Goal: Task Accomplishment & Management: Manage account settings

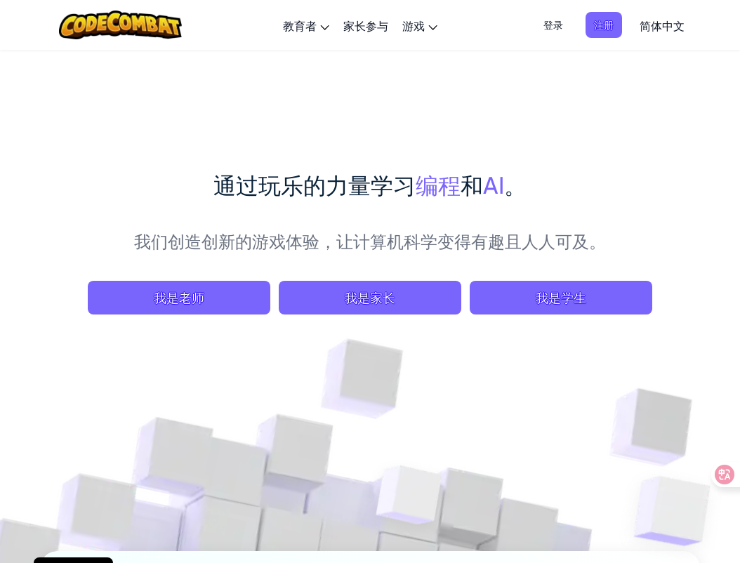
click at [556, 24] on span "登录" at bounding box center [553, 25] width 37 height 26
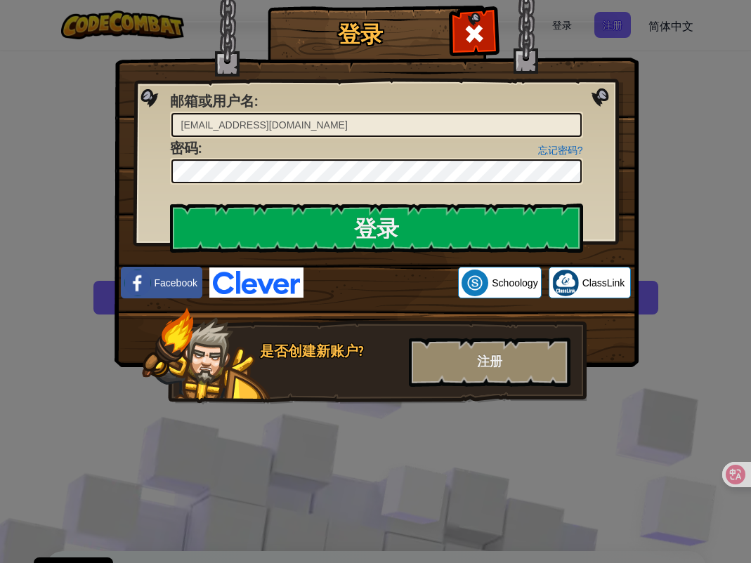
drag, startPoint x: 291, startPoint y: 124, endPoint x: 97, endPoint y: 111, distance: 194.3
click at [97, 111] on div "登录 未知错误 邮箱或用户名 : [EMAIL_ADDRESS][DOMAIN_NAME] 忘记密码? 密码 : 登录 正在登录 Facebook Schoo…" at bounding box center [375, 281] width 751 height 563
drag, startPoint x: 205, startPoint y: 125, endPoint x: 195, endPoint y: 123, distance: 10.1
click at [195, 123] on input "[EMAIL_ADDRESS][DOMAIN_NAME]" at bounding box center [376, 125] width 410 height 24
type input "[EMAIL_ADDRESS][DOMAIN_NAME]"
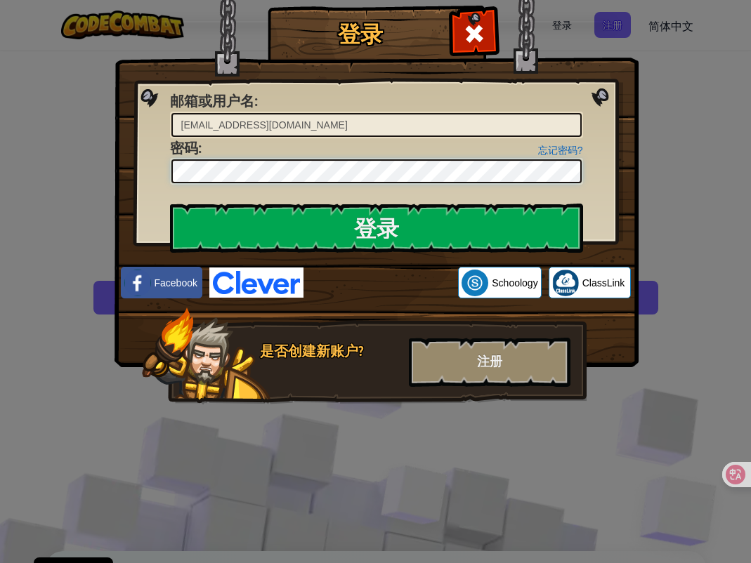
click at [52, 141] on div "登录 未知错误 邮箱或用户名 : [EMAIL_ADDRESS][DOMAIN_NAME] 忘记密码? 密码 : 登录 正在登录 Facebook Schoo…" at bounding box center [375, 281] width 751 height 563
click at [142, 157] on div "登录 未知错误 邮箱或用户名 : [EMAIL_ADDRESS][DOMAIN_NAME] 忘记密码? 密码 : 登录 正在登录 Facebook Schoo…" at bounding box center [376, 225] width 468 height 409
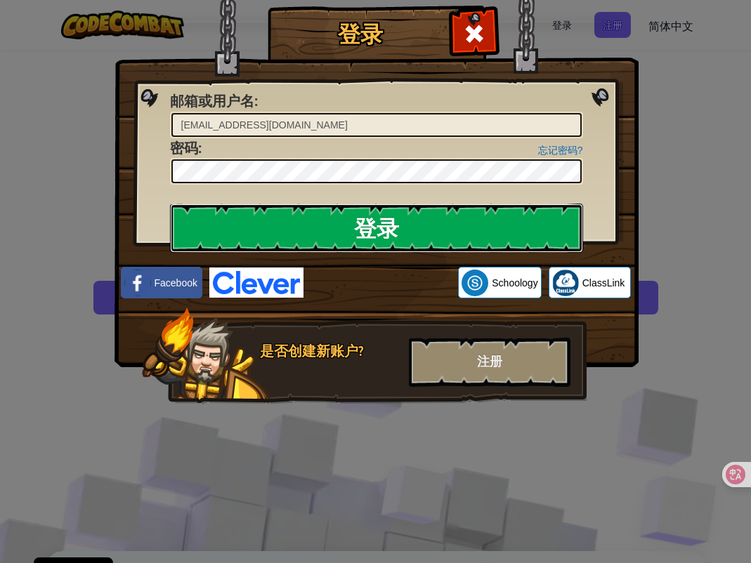
click at [511, 238] on input "登录" at bounding box center [376, 228] width 413 height 49
